Goal: Check status: Check status

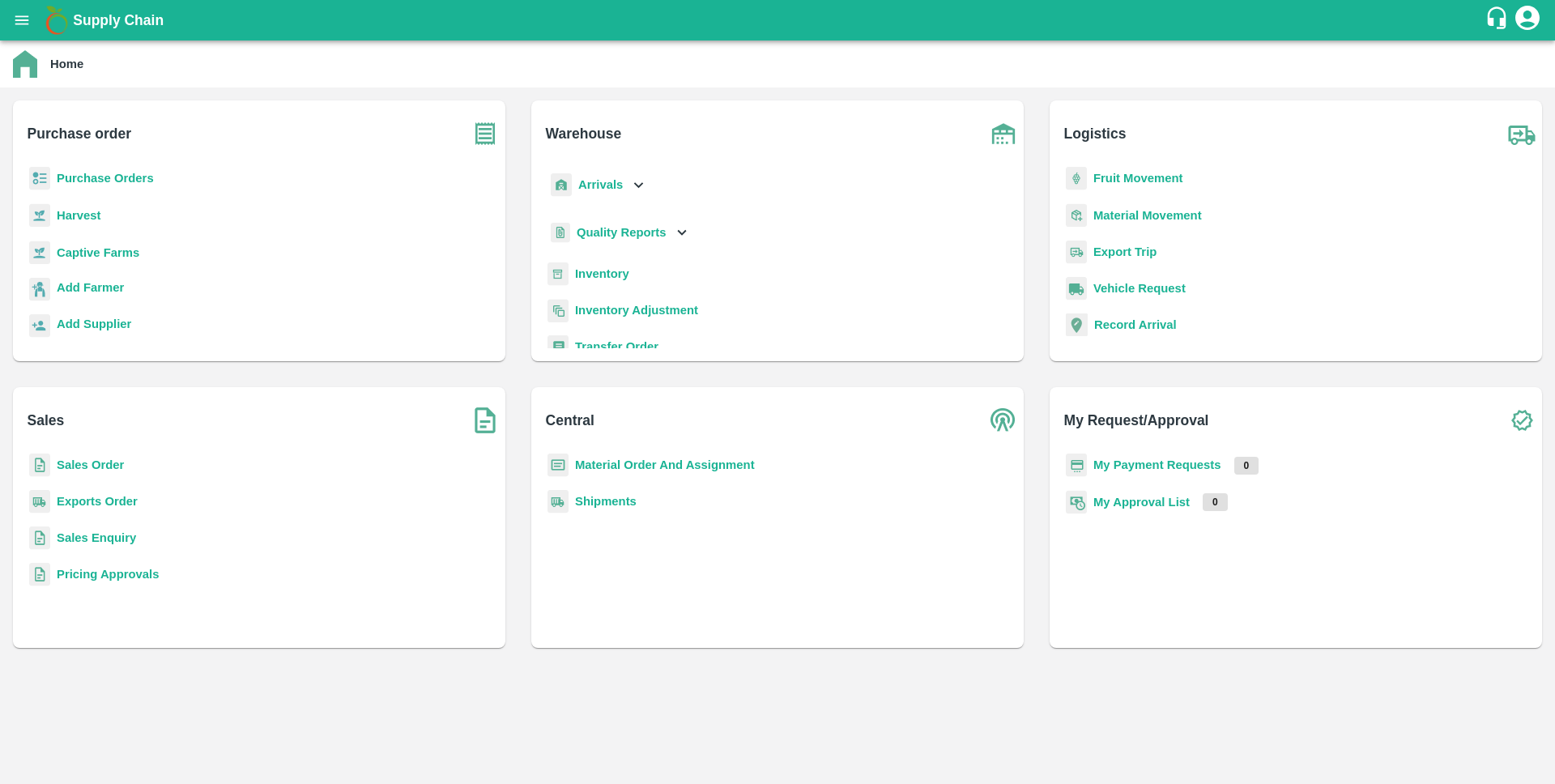
click at [71, 462] on b "Sales Order" at bounding box center [90, 465] width 67 height 13
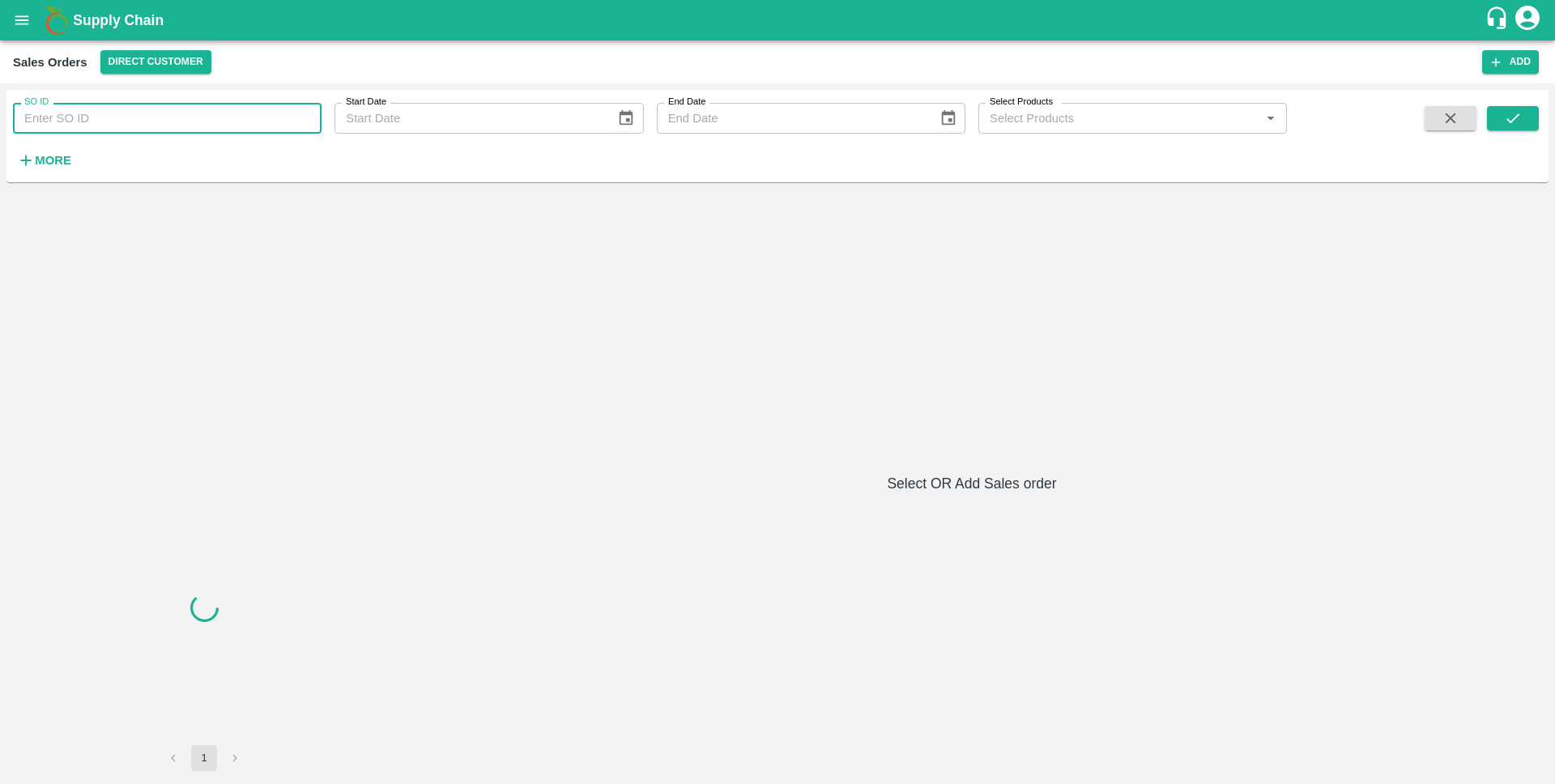
click at [179, 117] on input "SO ID" at bounding box center [168, 118] width 309 height 31
paste input "604919"
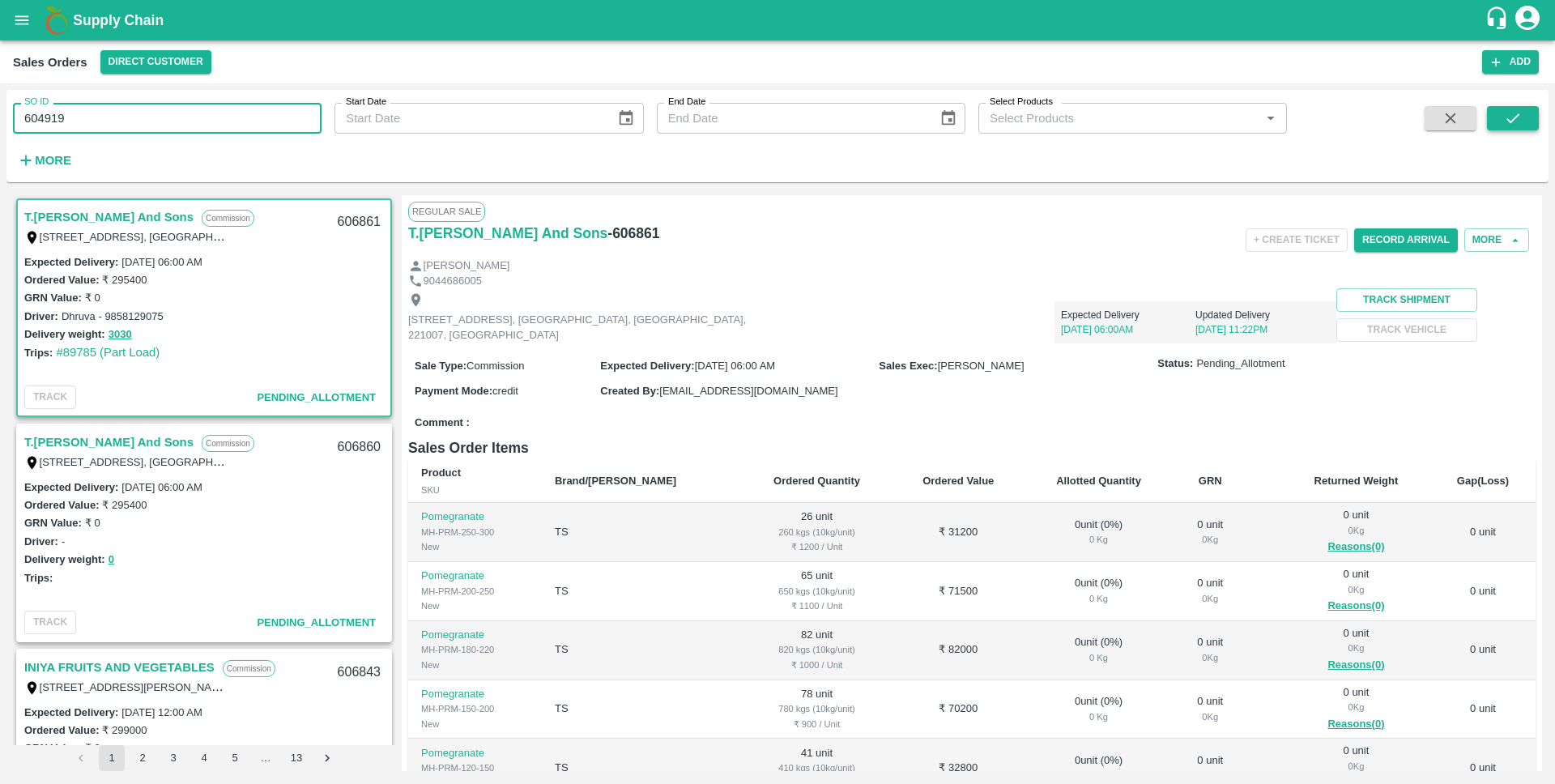
type input "604919"
click at [1498, 118] on button "submit" at bounding box center [1513, 118] width 52 height 24
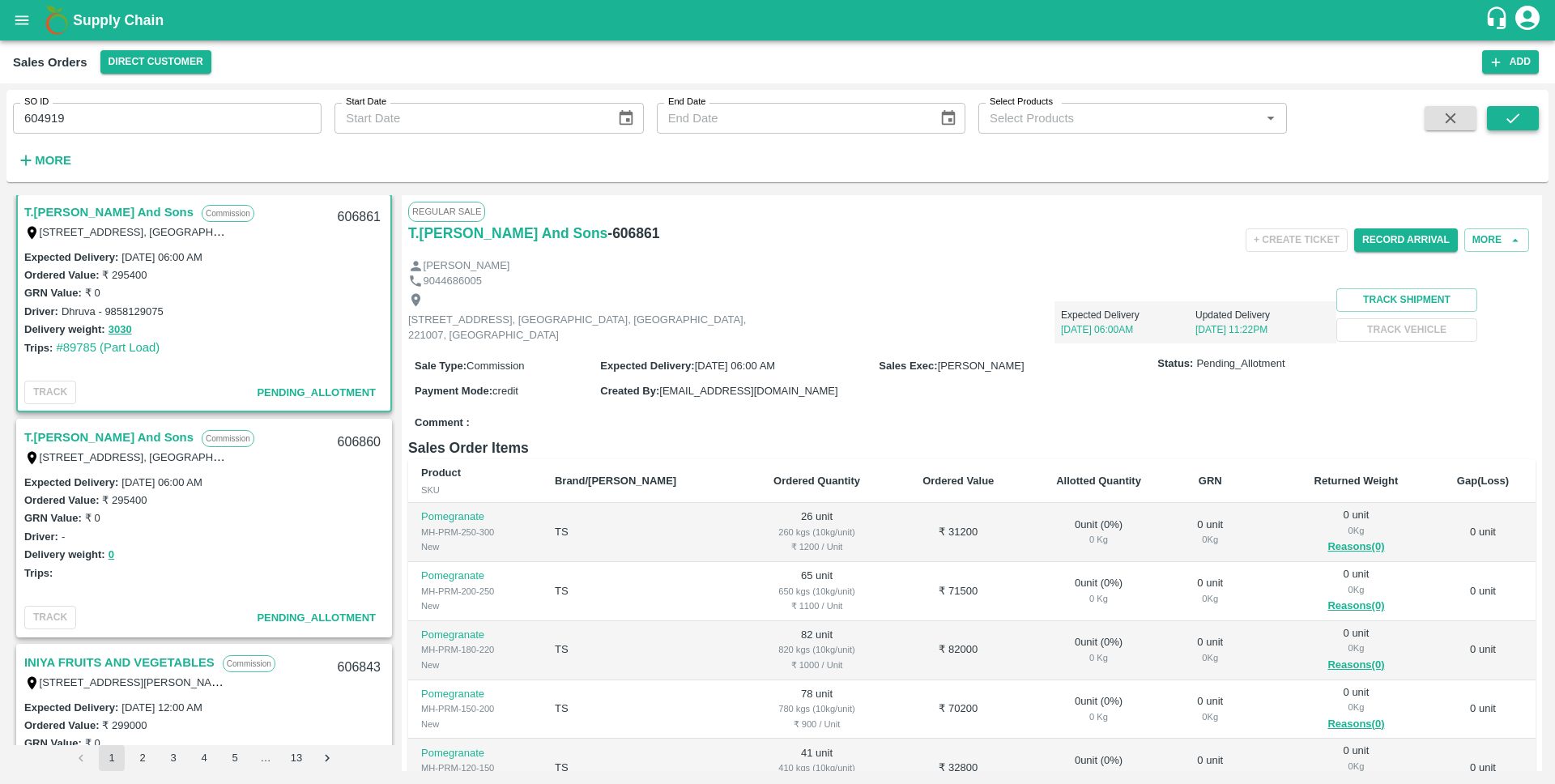
click at [1510, 115] on icon "submit" at bounding box center [1512, 118] width 18 height 18
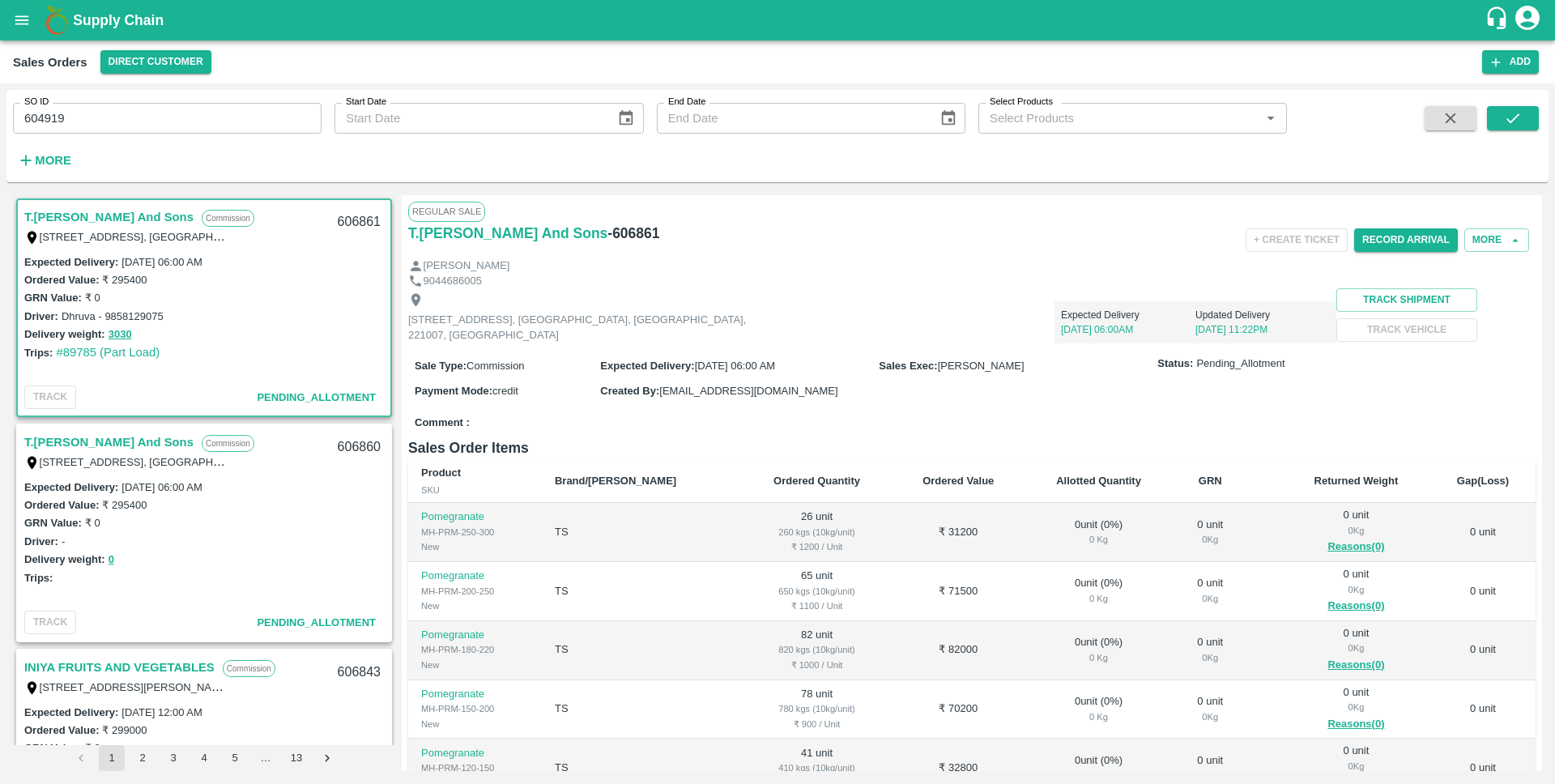
click at [28, 20] on icon "open drawer" at bounding box center [22, 19] width 13 height 9
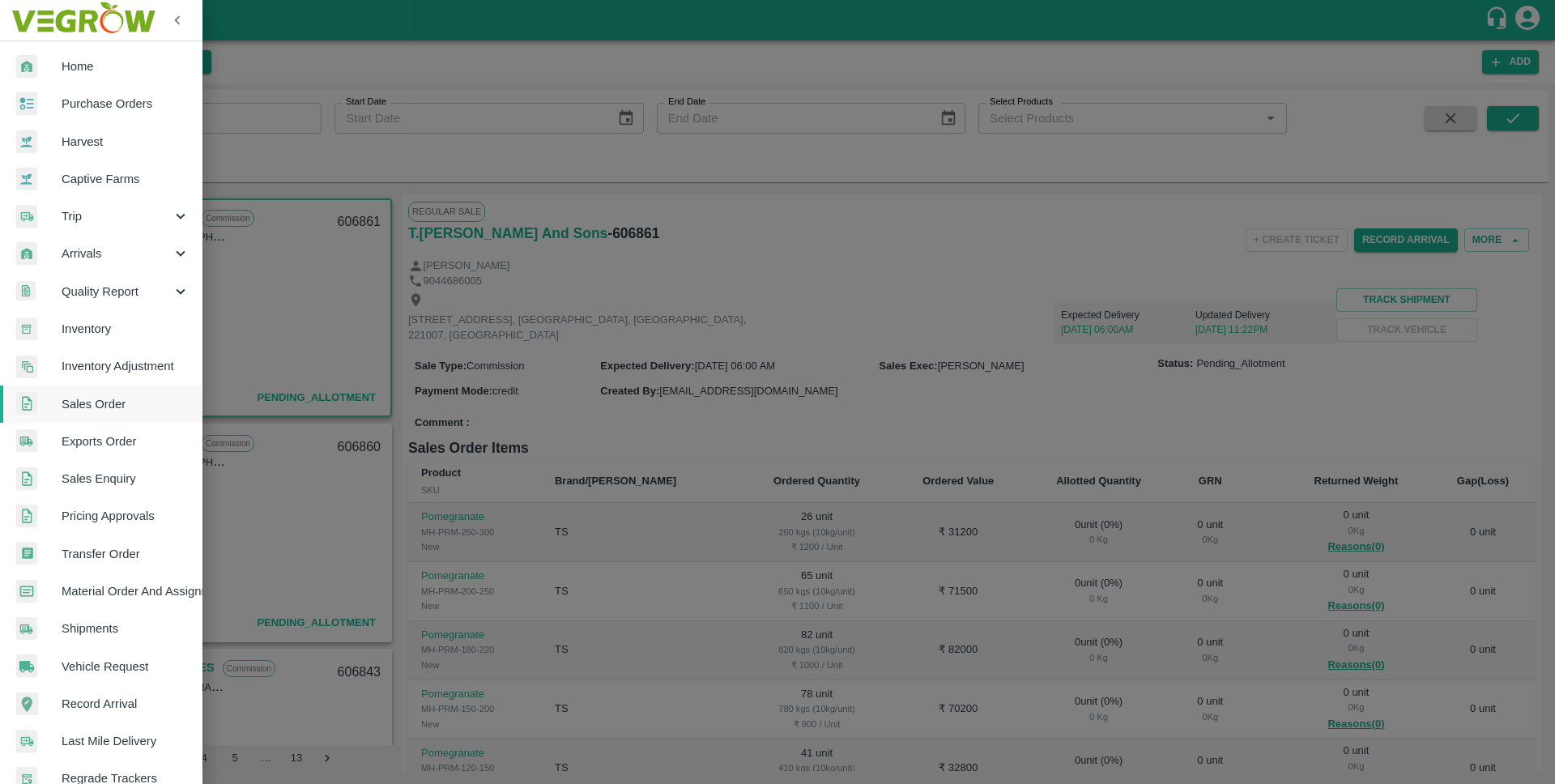
click at [857, 279] on div at bounding box center [778, 392] width 1555 height 784
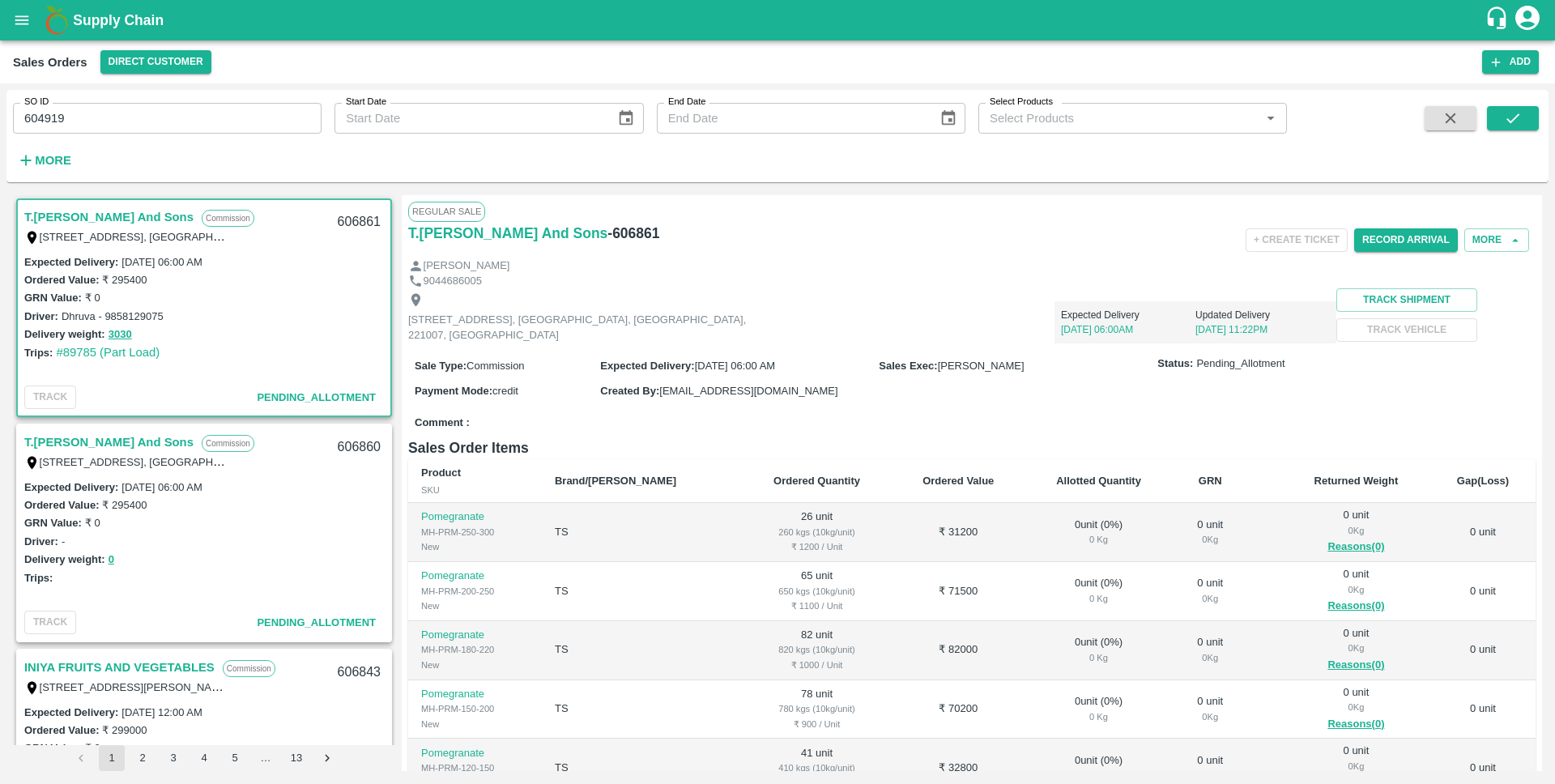
click at [151, 114] on input "604919" at bounding box center [168, 118] width 309 height 31
click at [1507, 117] on icon "submit" at bounding box center [1512, 118] width 18 height 18
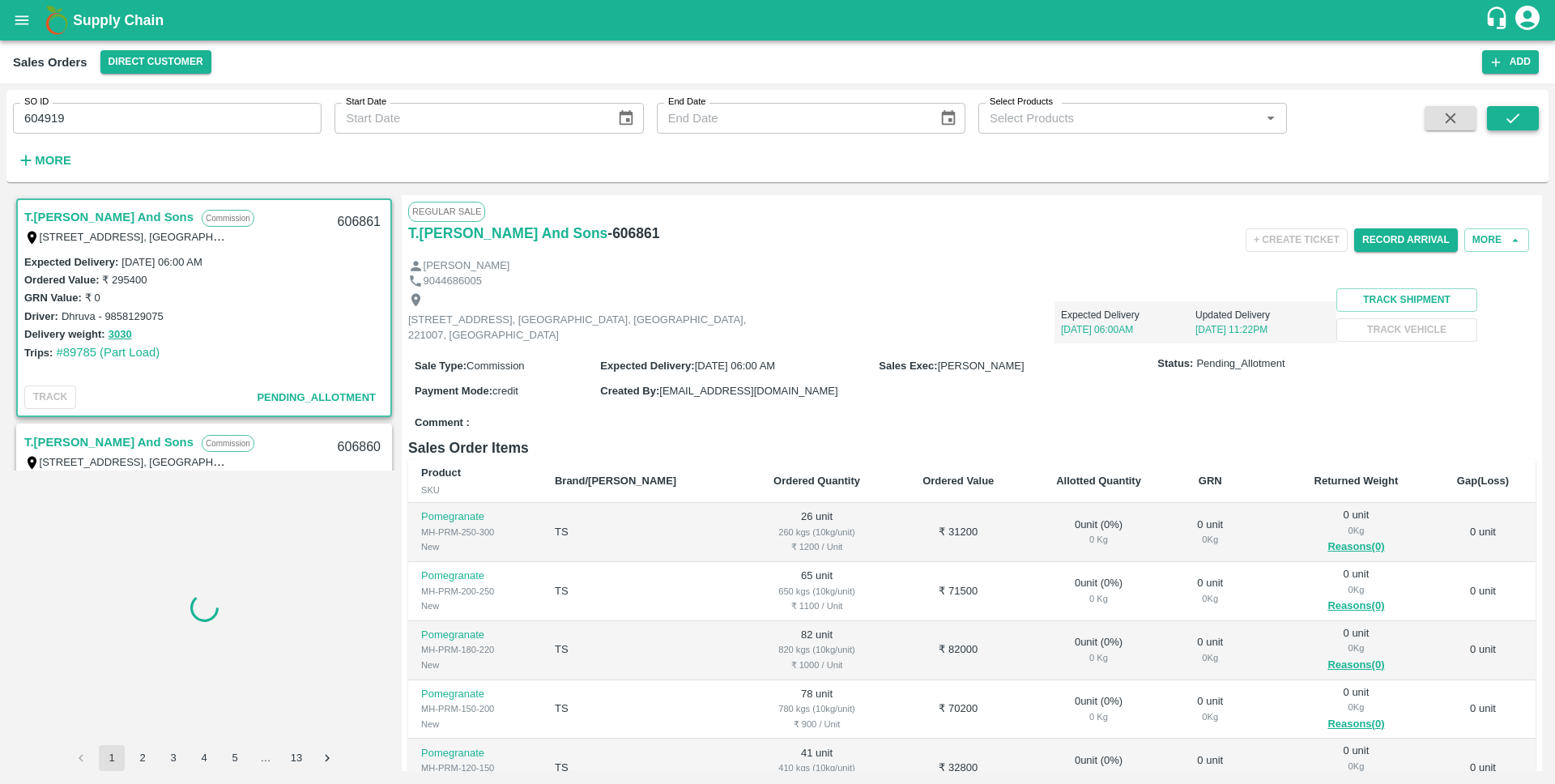
scroll to position [5, 0]
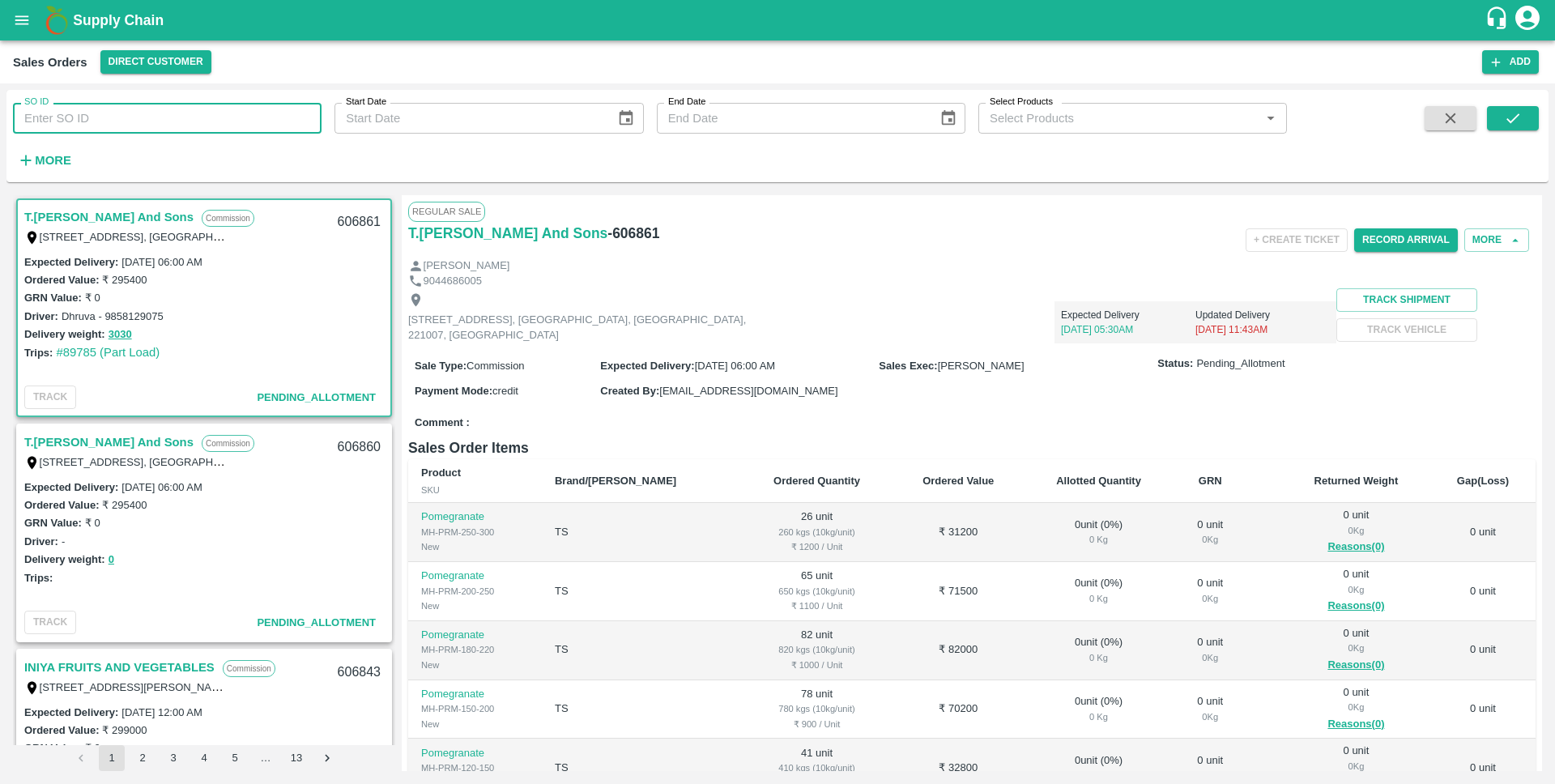
click at [194, 120] on input "SO ID" at bounding box center [168, 118] width 309 height 31
paste input "604919"
type input "604919"
click at [1151, 207] on div "Regular Sale" at bounding box center [972, 211] width 1127 height 19
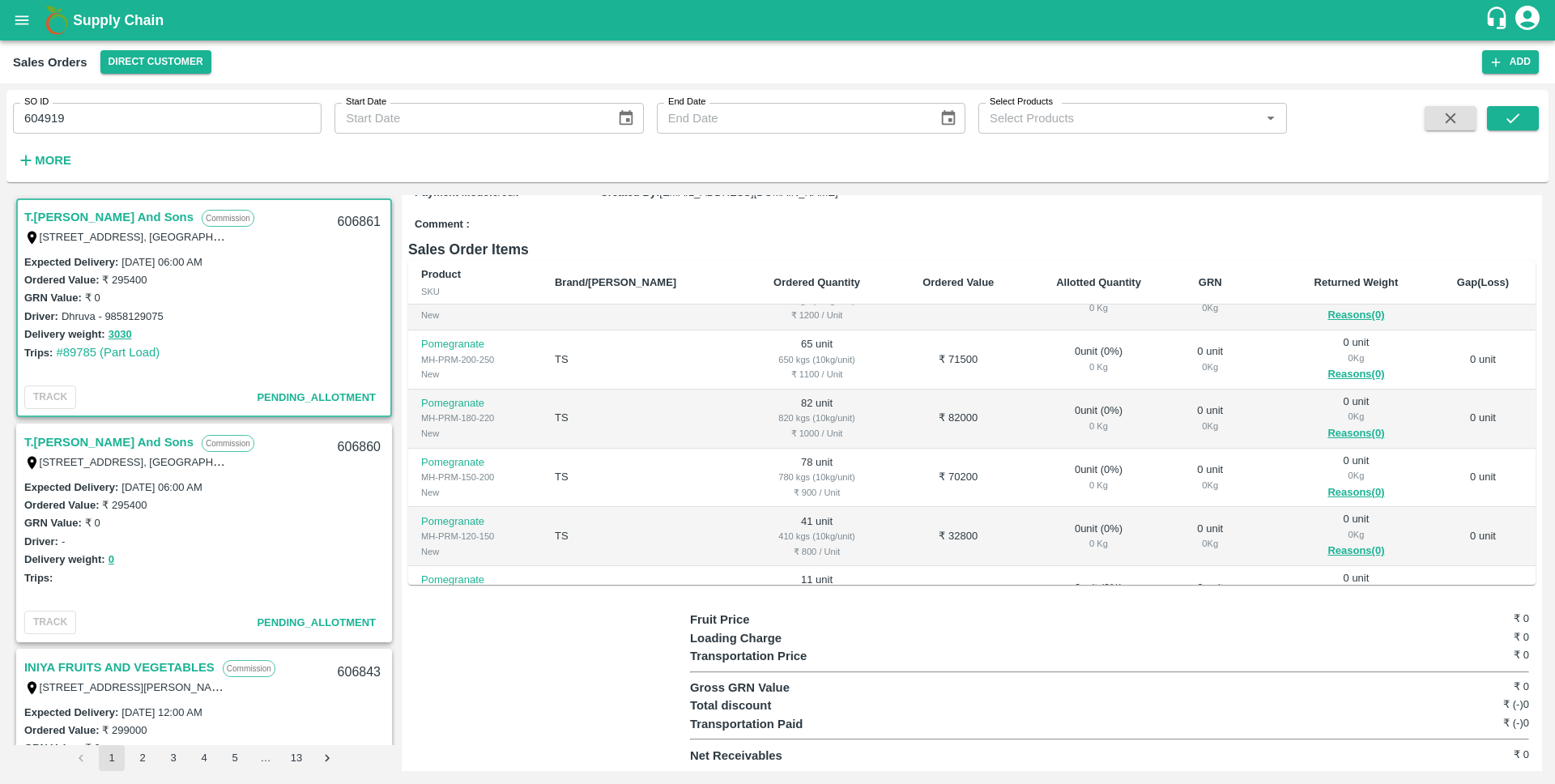
click at [93, 123] on input "604919" at bounding box center [168, 118] width 309 height 31
click at [174, 119] on input "604919" at bounding box center [168, 118] width 309 height 31
click at [1525, 110] on button "submit" at bounding box center [1513, 118] width 52 height 24
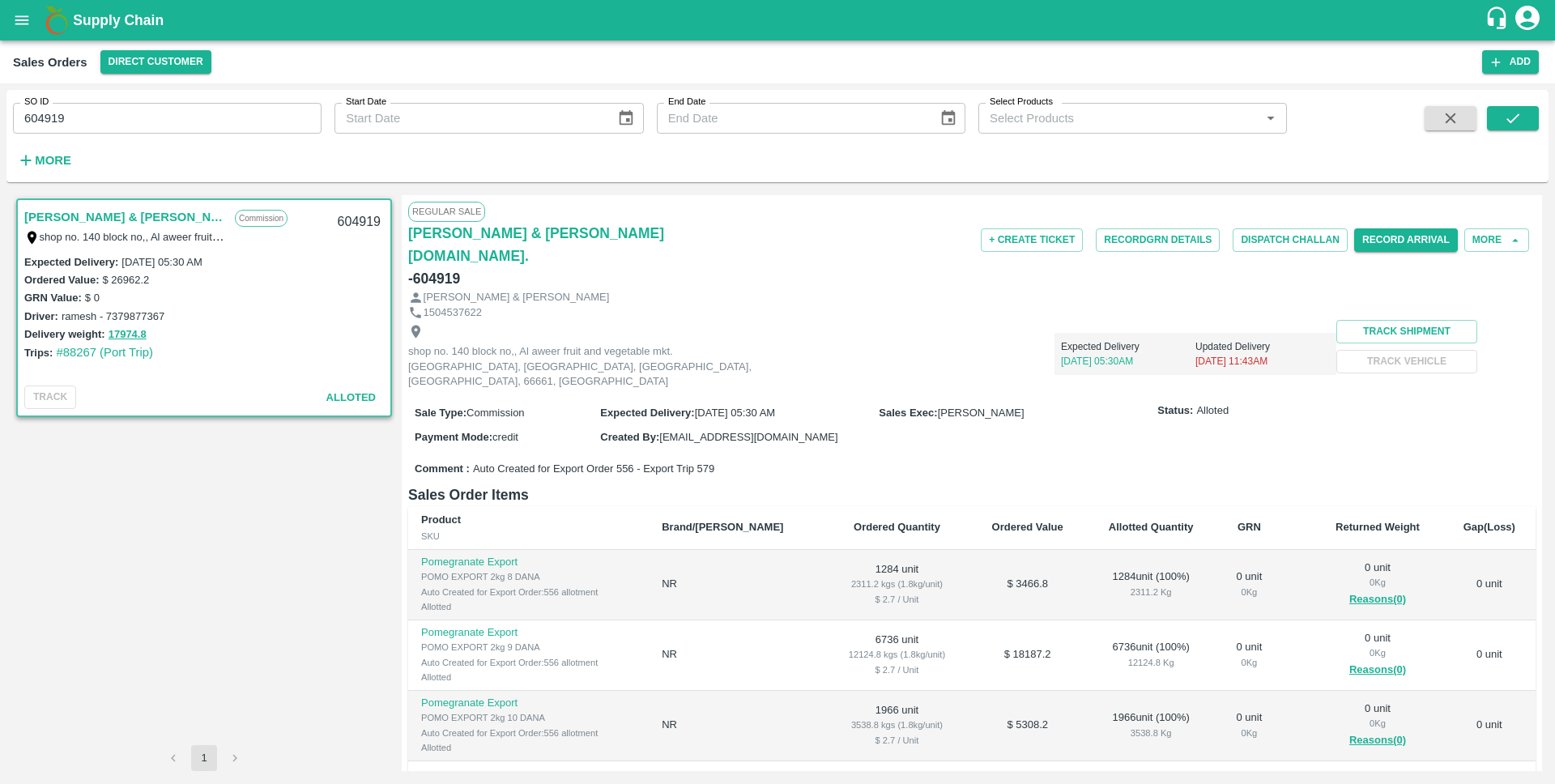
click at [103, 217] on link "[PERSON_NAME] & [PERSON_NAME][DOMAIN_NAME]." at bounding box center [125, 217] width 202 height 21
